Goal: Transaction & Acquisition: Purchase product/service

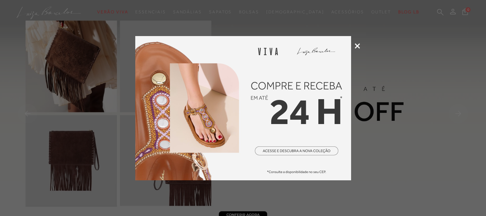
click at [357, 45] on icon at bounding box center [357, 45] width 5 height 5
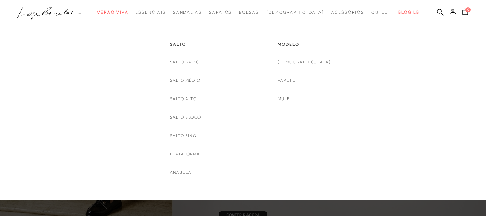
click at [202, 11] on span "Sandálias" at bounding box center [187, 12] width 29 height 5
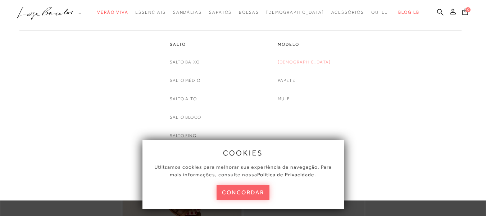
click at [308, 62] on link "[DEMOGRAPHIC_DATA]" at bounding box center [304, 62] width 53 height 8
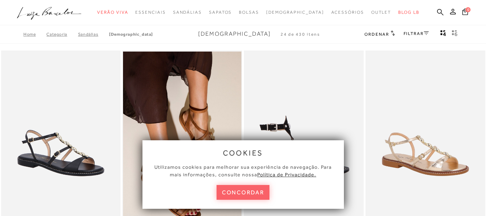
click at [262, 192] on button "concordar" at bounding box center [243, 192] width 53 height 15
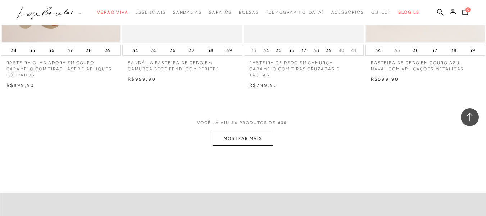
scroll to position [1372, 0]
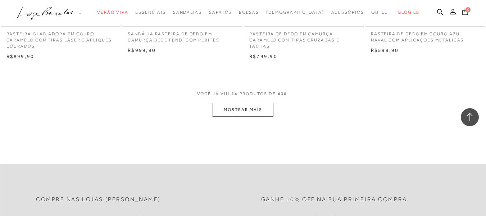
click at [253, 106] on button "MOSTRAR MAIS" at bounding box center [243, 110] width 60 height 14
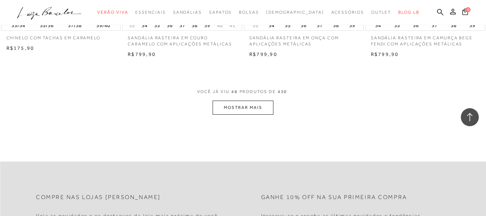
scroll to position [2758, 0]
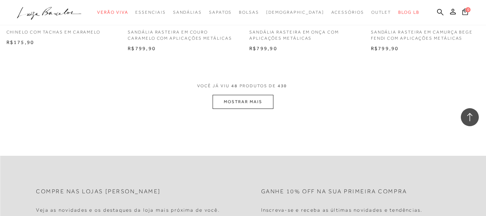
click at [246, 95] on button "MOSTRAR MAIS" at bounding box center [243, 102] width 60 height 14
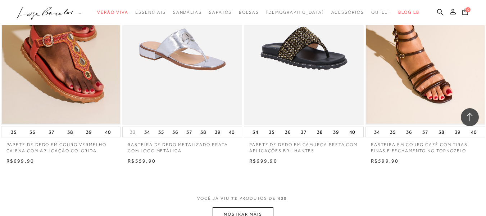
scroll to position [4040, 0]
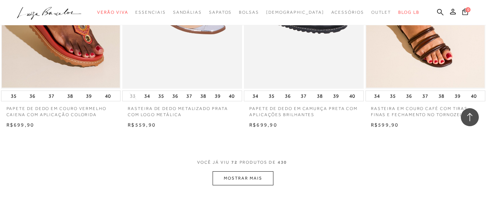
click at [263, 172] on button "MOSTRAR MAIS" at bounding box center [243, 178] width 60 height 14
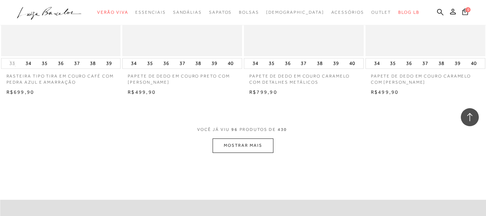
scroll to position [5408, 0]
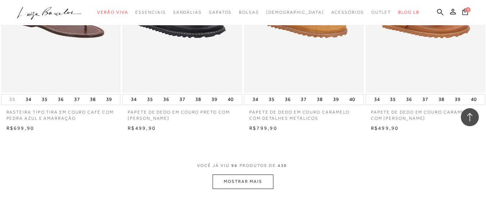
click at [262, 174] on button "MOSTRAR MAIS" at bounding box center [243, 181] width 60 height 14
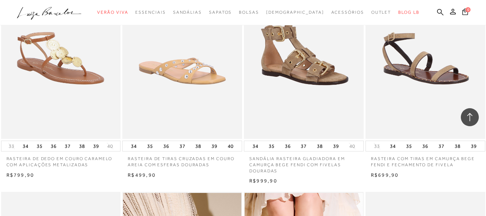
scroll to position [5624, 0]
